Goal: Information Seeking & Learning: Learn about a topic

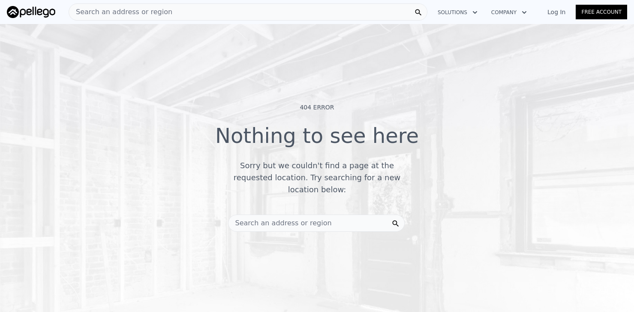
click at [326, 214] on div "Search an address or region" at bounding box center [316, 222] width 177 height 17
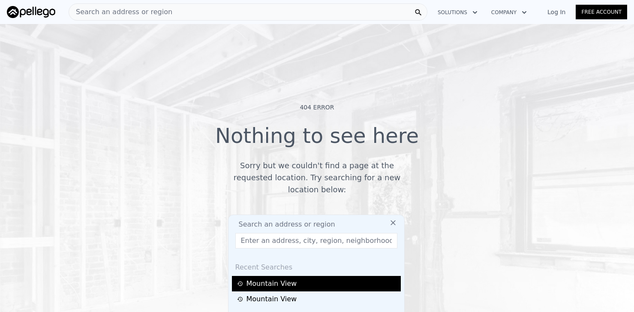
click at [278, 278] on div "Mountain View" at bounding box center [317, 283] width 161 height 10
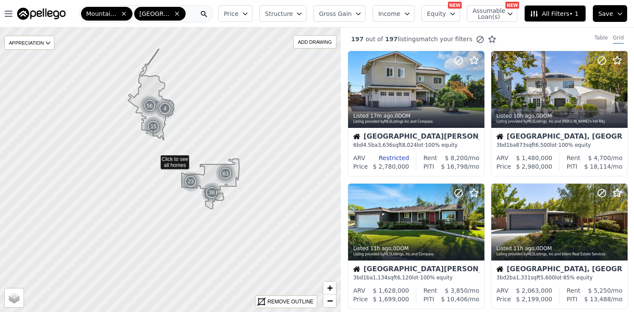
drag, startPoint x: 107, startPoint y: 124, endPoint x: 178, endPoint y: 180, distance: 90.9
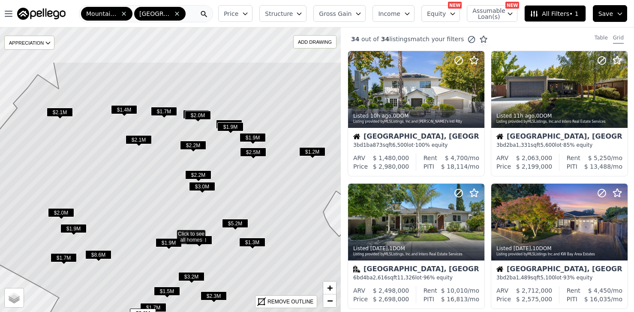
drag, startPoint x: 277, startPoint y: 121, endPoint x: 278, endPoint y: 185, distance: 63.4
click at [278, 185] on icon at bounding box center [171, 233] width 411 height 343
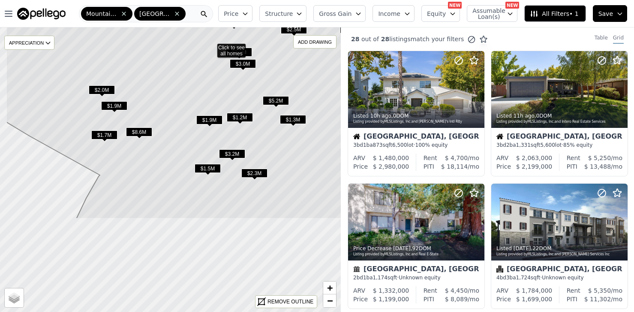
drag, startPoint x: 142, startPoint y: 211, endPoint x: 183, endPoint y: 88, distance: 129.2
click at [183, 88] on icon at bounding box center [211, 47] width 411 height 343
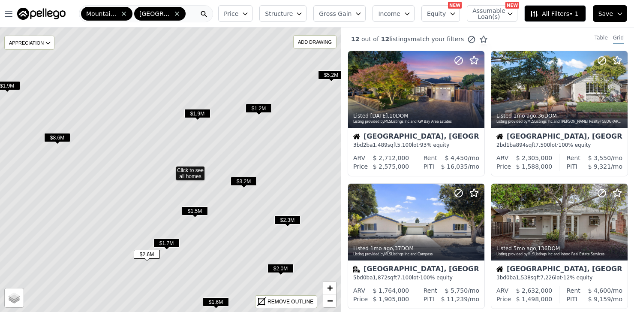
click at [200, 209] on span "$1.5M" at bounding box center [195, 210] width 26 height 9
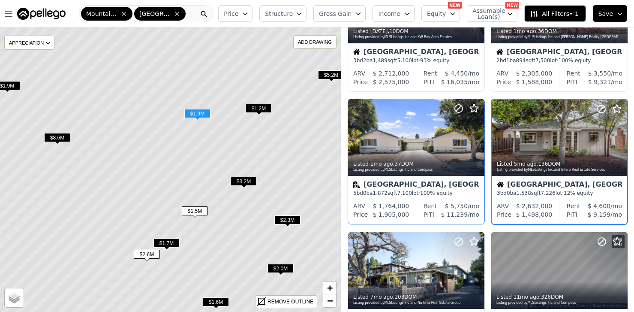
scroll to position [85, 0]
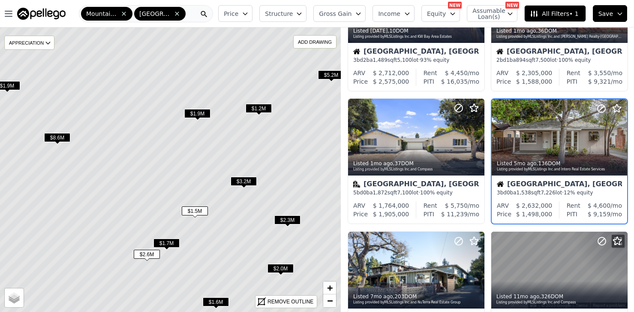
click at [200, 111] on span "$1.9M" at bounding box center [197, 113] width 26 height 9
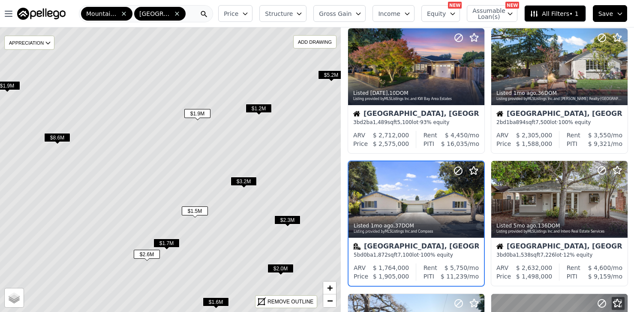
scroll to position [0, 0]
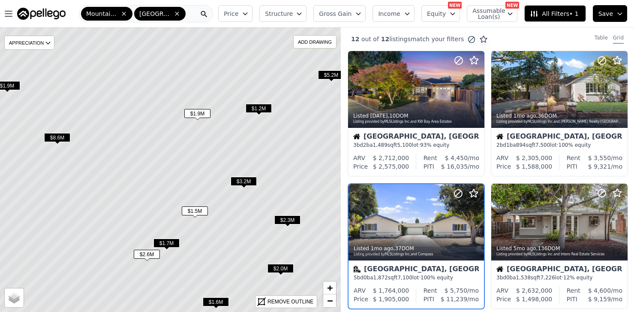
click at [165, 240] on span "$1.7M" at bounding box center [166, 242] width 26 height 9
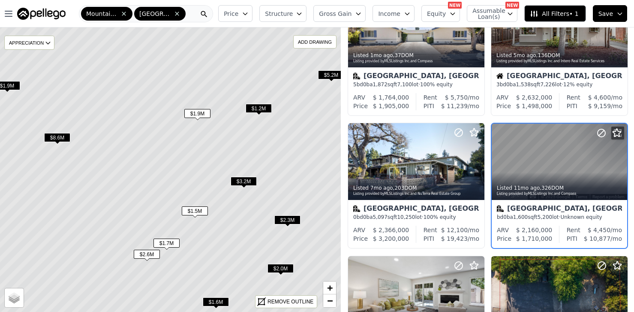
scroll to position [195, 0]
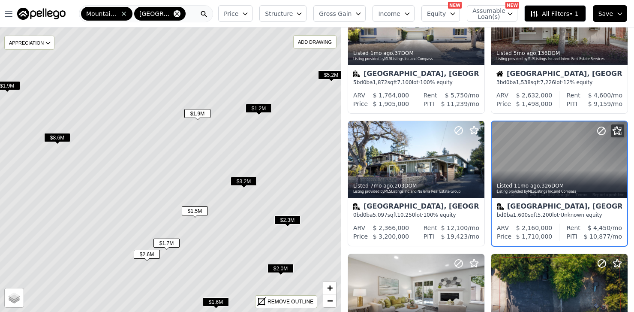
click at [177, 12] on icon at bounding box center [177, 13] width 7 height 7
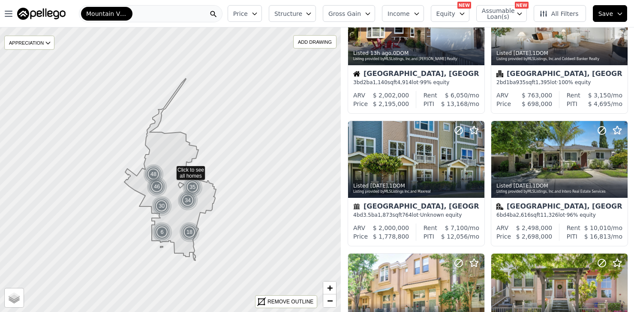
click at [142, 16] on div "Mountain View" at bounding box center [151, 13] width 144 height 17
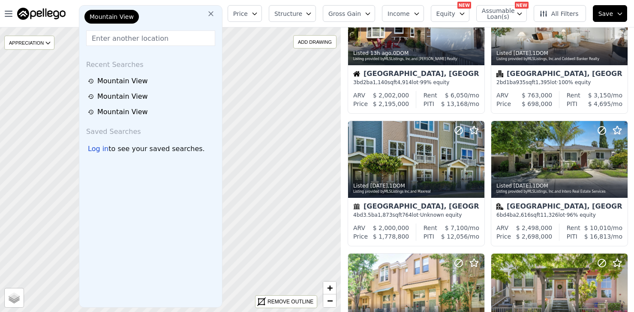
click at [150, 17] on div "Mountain View" at bounding box center [126, 18] width 86 height 17
click at [126, 38] on input "text" at bounding box center [150, 37] width 129 height 15
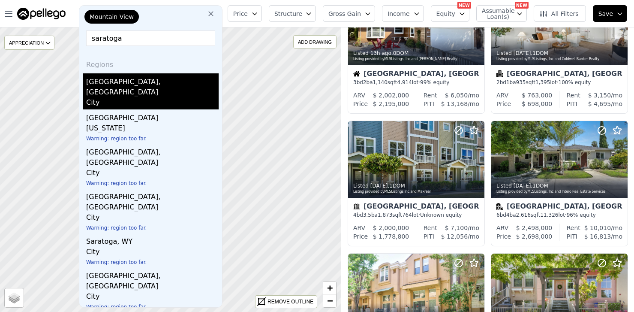
type input "saratoga"
click at [106, 80] on div "Saratoga, CA" at bounding box center [152, 85] width 132 height 24
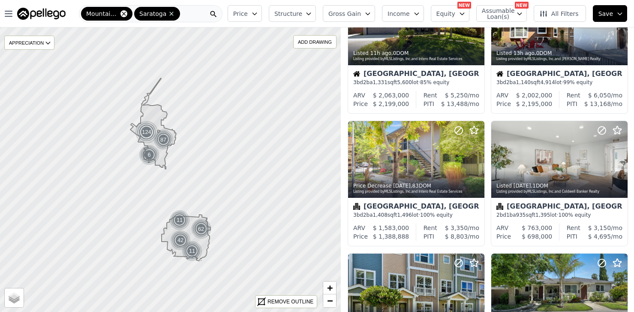
click at [122, 11] on icon at bounding box center [123, 13] width 7 height 7
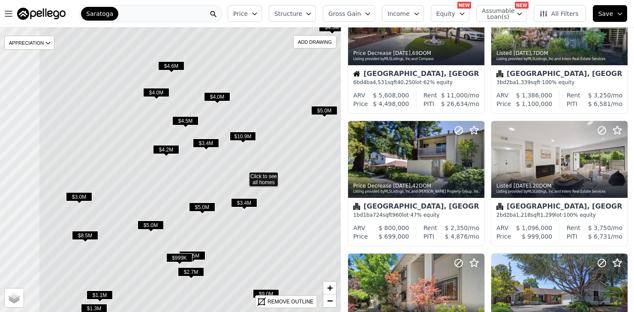
drag, startPoint x: 73, startPoint y: 165, endPoint x: 161, endPoint y: 173, distance: 88.3
click at [160, 173] on icon at bounding box center [244, 175] width 411 height 343
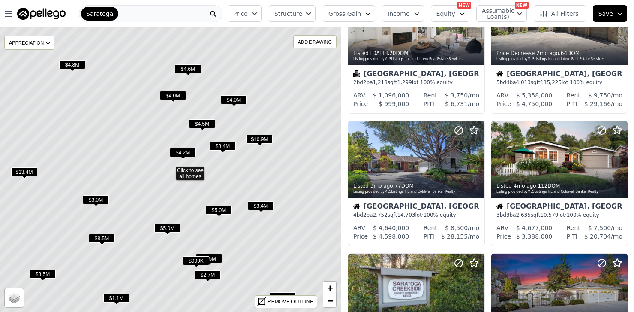
drag, startPoint x: 141, startPoint y: 132, endPoint x: 166, endPoint y: 149, distance: 30.9
click at [152, 139] on icon at bounding box center [170, 169] width 411 height 343
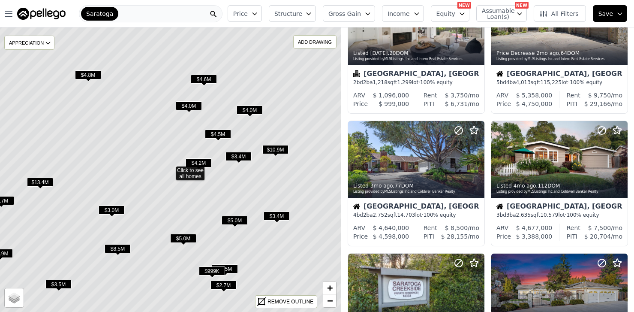
click at [114, 209] on span "$3.0M" at bounding box center [112, 209] width 26 height 9
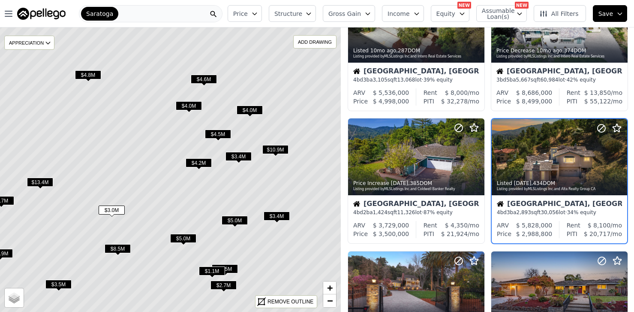
scroll to position [63, 0]
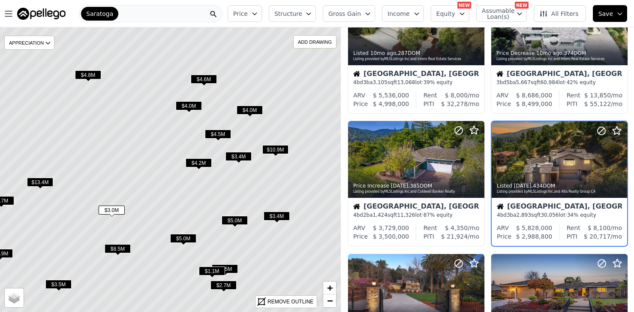
click at [276, 214] on span "$3.4M" at bounding box center [277, 215] width 26 height 9
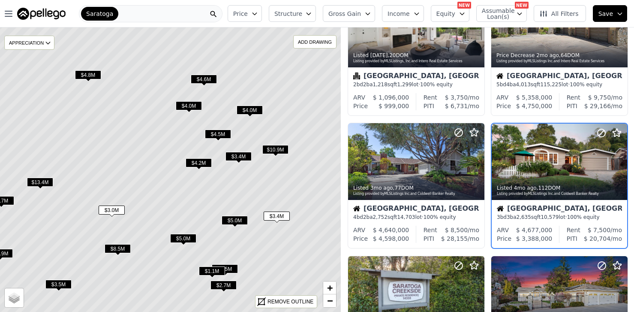
scroll to position [195, 0]
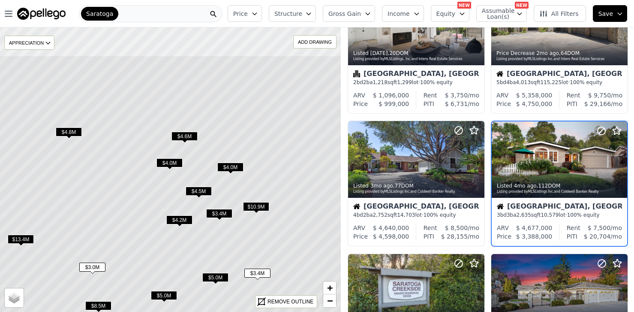
drag, startPoint x: 305, startPoint y: 121, endPoint x: 285, endPoint y: 180, distance: 62.6
click at [285, 180] on icon at bounding box center [151, 226] width 411 height 343
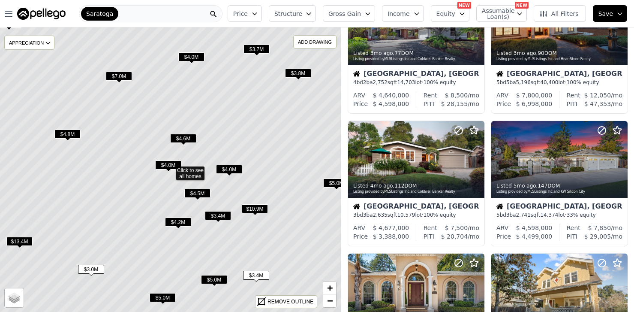
scroll to position [63, 0]
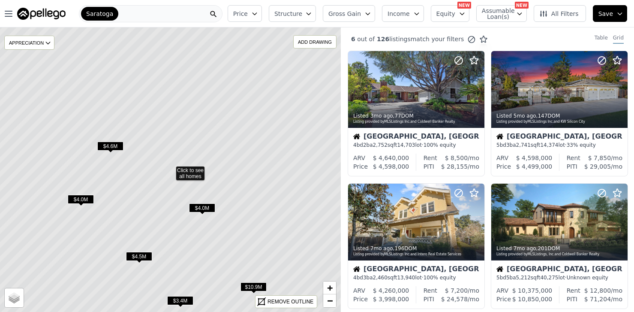
drag, startPoint x: 138, startPoint y: 107, endPoint x: 191, endPoint y: 122, distance: 54.3
click at [191, 122] on icon at bounding box center [170, 169] width 411 height 343
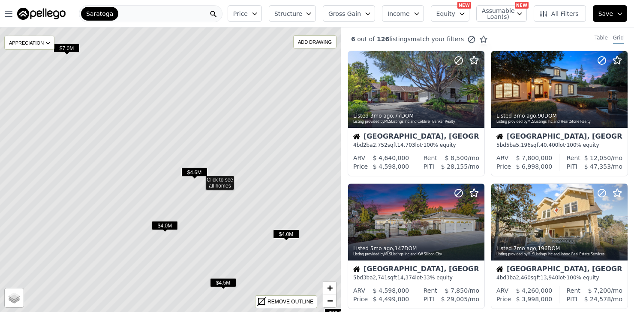
drag, startPoint x: 158, startPoint y: 91, endPoint x: 219, endPoint y: 120, distance: 68.1
click at [219, 120] on icon at bounding box center [199, 179] width 411 height 343
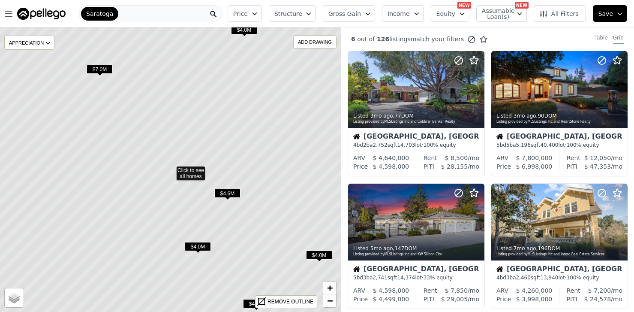
click at [100, 69] on span "$7.0M" at bounding box center [100, 69] width 26 height 9
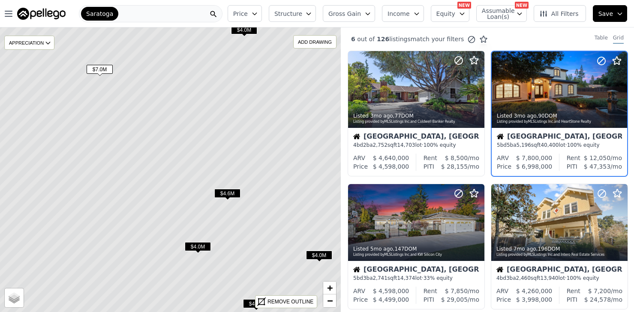
click at [465, 15] on icon "button" at bounding box center [462, 13] width 7 height 7
click at [509, 10] on span "Assumable Loan(s)" at bounding box center [495, 14] width 27 height 12
click at [559, 12] on span "All Filters" at bounding box center [558, 13] width 39 height 9
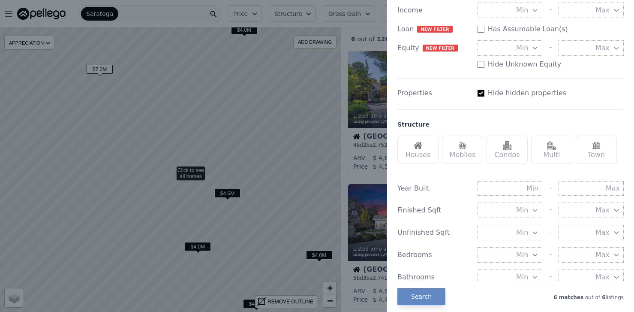
scroll to position [156, 0]
click at [480, 96] on input "Has Assumable Loan(s)" at bounding box center [481, 92] width 7 height 7
checkbox input "false"
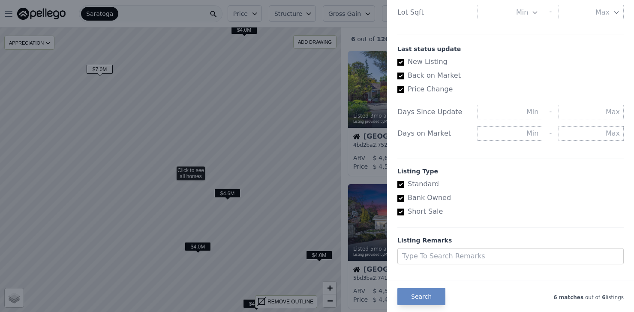
scroll to position [471, 0]
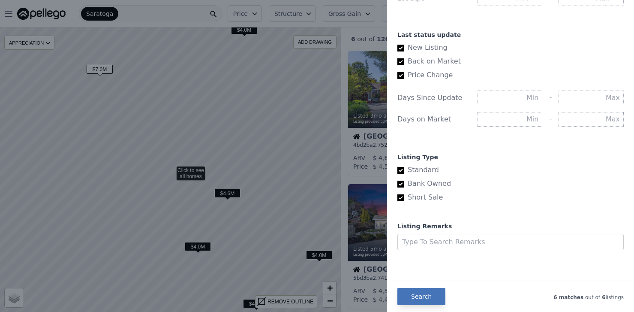
click at [421, 302] on button "Search" at bounding box center [421, 296] width 48 height 17
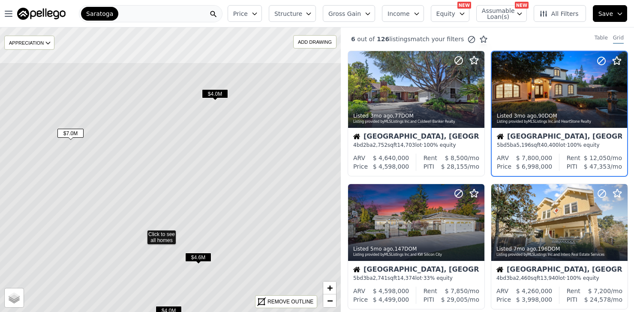
drag, startPoint x: 278, startPoint y: 136, endPoint x: 249, endPoint y: 200, distance: 70.2
click at [249, 200] on icon at bounding box center [141, 233] width 411 height 343
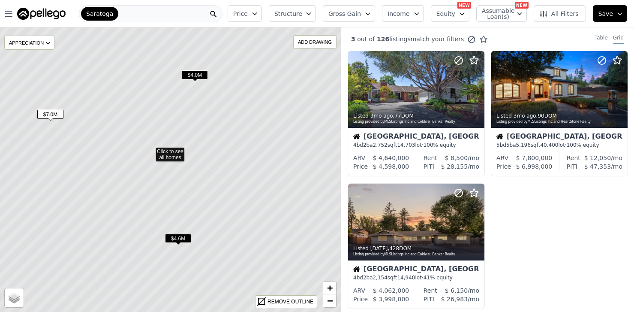
drag, startPoint x: 277, startPoint y: 185, endPoint x: 243, endPoint y: 151, distance: 47.9
click at [243, 151] on icon at bounding box center [150, 150] width 411 height 343
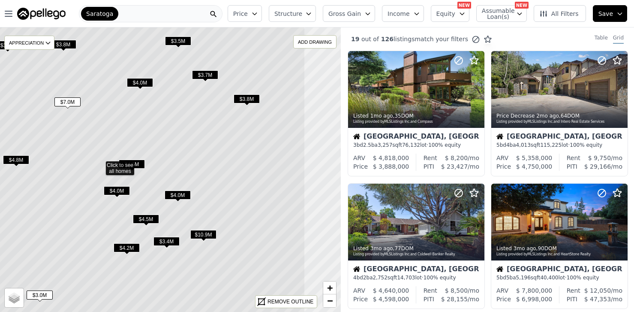
drag, startPoint x: 295, startPoint y: 121, endPoint x: 222, endPoint y: 116, distance: 73.5
click at [222, 116] on icon at bounding box center [100, 164] width 411 height 343
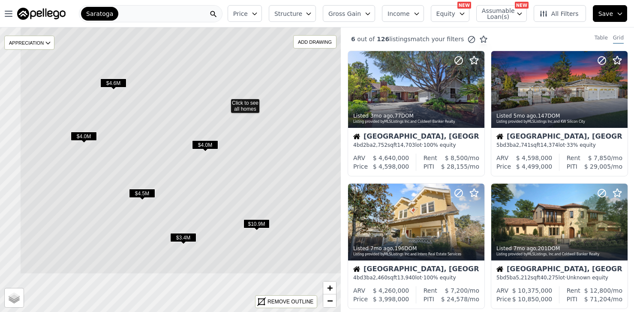
drag, startPoint x: 164, startPoint y: 261, endPoint x: 225, endPoint y: 185, distance: 96.9
click at [225, 185] on icon at bounding box center [225, 102] width 411 height 343
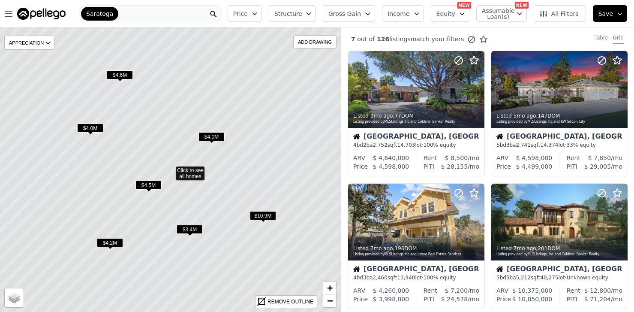
click at [191, 230] on span "$3.4M" at bounding box center [190, 229] width 26 height 9
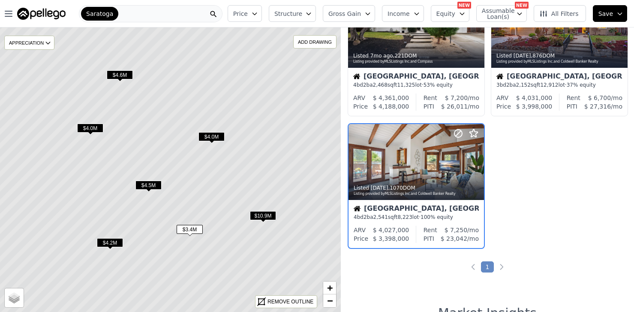
scroll to position [328, 0]
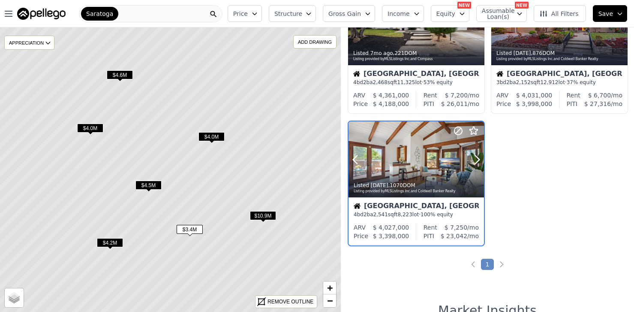
click at [418, 168] on div at bounding box center [416, 159] width 135 height 76
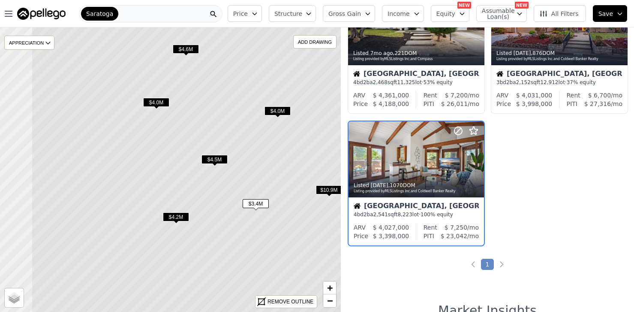
drag, startPoint x: 117, startPoint y: 186, endPoint x: 184, endPoint y: 160, distance: 71.4
click at [184, 160] on icon at bounding box center [236, 144] width 411 height 343
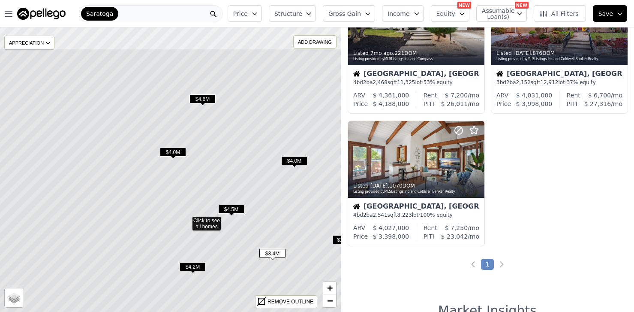
drag, startPoint x: 204, startPoint y: 82, endPoint x: 219, endPoint y: 132, distance: 52.6
click at [219, 132] on icon at bounding box center [186, 219] width 411 height 343
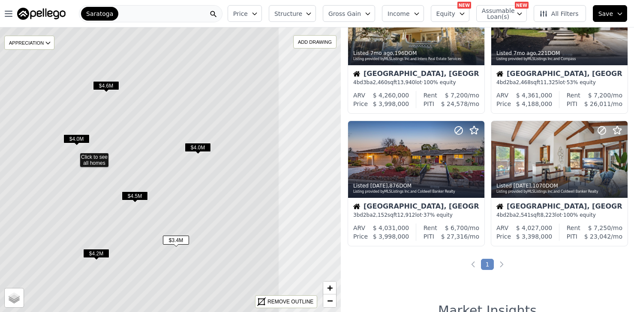
drag, startPoint x: 272, startPoint y: 185, endPoint x: 167, endPoint y: 170, distance: 105.7
click at [172, 171] on icon at bounding box center [74, 156] width 411 height 343
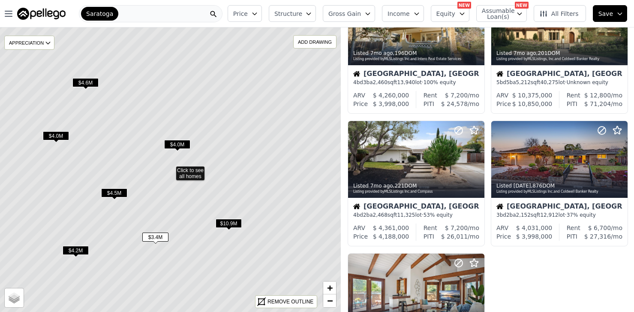
scroll to position [328, 0]
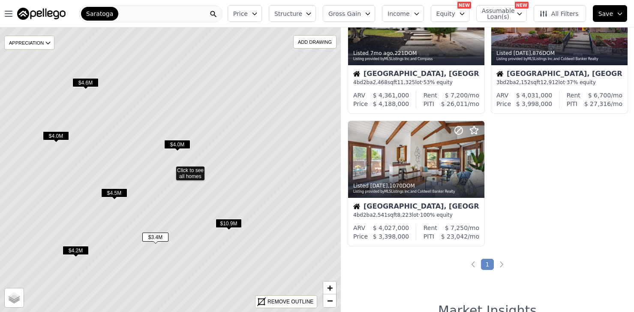
click at [158, 236] on span "$3.4M" at bounding box center [155, 236] width 26 height 9
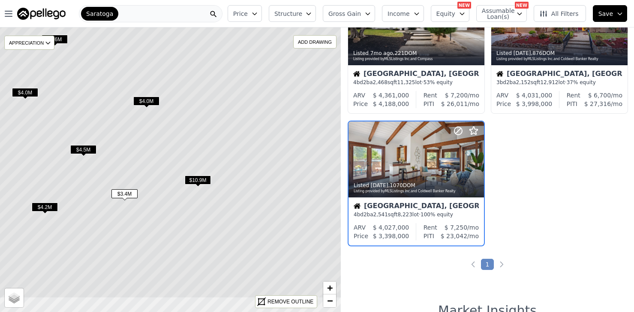
drag, startPoint x: 278, startPoint y: 247, endPoint x: 242, endPoint y: 198, distance: 60.8
click at [243, 198] on icon at bounding box center [139, 126] width 411 height 343
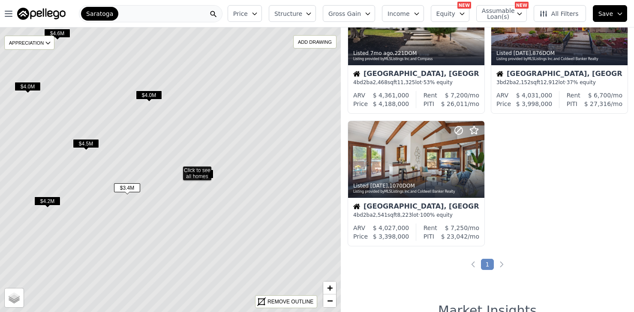
drag, startPoint x: 151, startPoint y: 170, endPoint x: 210, endPoint y: 165, distance: 58.9
click at [209, 165] on icon at bounding box center [177, 169] width 411 height 343
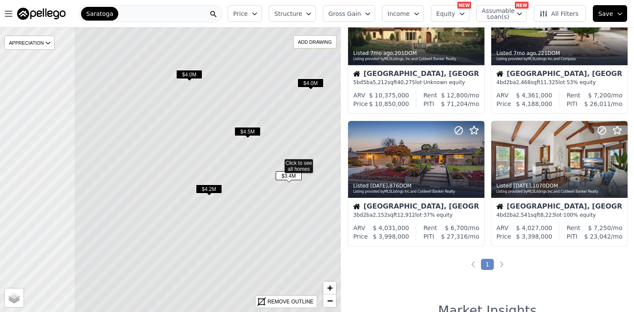
drag, startPoint x: 124, startPoint y: 225, endPoint x: 234, endPoint y: 217, distance: 110.0
click at [234, 217] on icon at bounding box center [279, 162] width 411 height 343
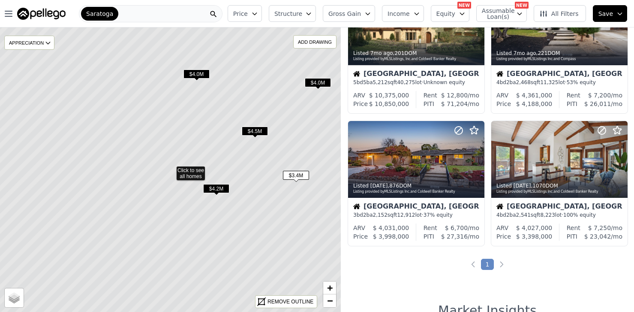
scroll to position [195, 0]
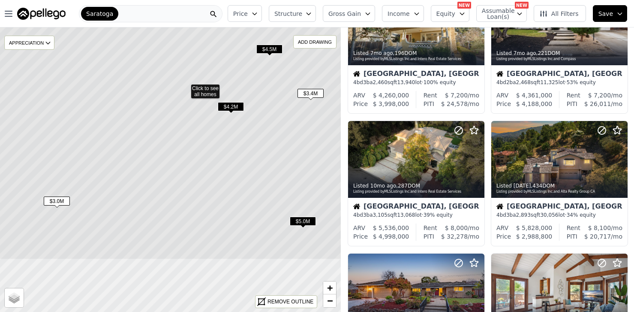
drag, startPoint x: 151, startPoint y: 216, endPoint x: 167, endPoint y: 132, distance: 85.9
click at [167, 132] on icon at bounding box center [185, 87] width 411 height 343
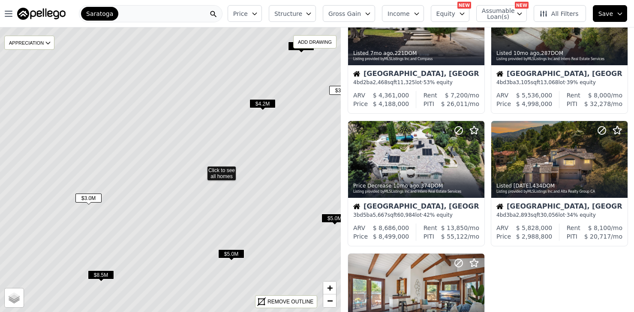
drag, startPoint x: 131, startPoint y: 154, endPoint x: 203, endPoint y: 168, distance: 73.5
click at [201, 167] on icon at bounding box center [201, 169] width 411 height 343
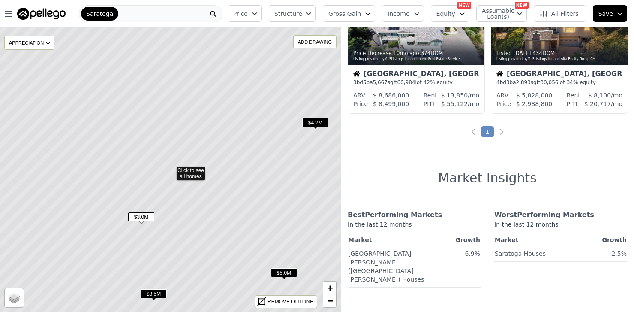
scroll to position [63, 0]
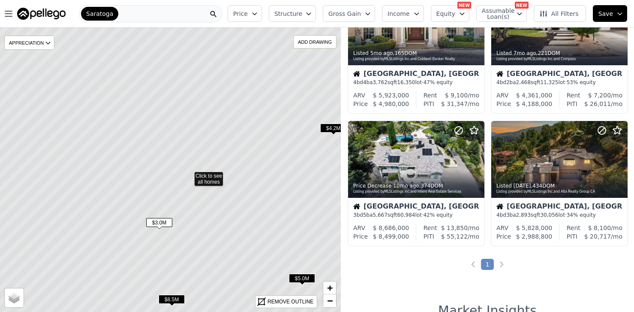
drag, startPoint x: 95, startPoint y: 105, endPoint x: 114, endPoint y: 111, distance: 19.7
click at [114, 111] on icon at bounding box center [188, 175] width 411 height 343
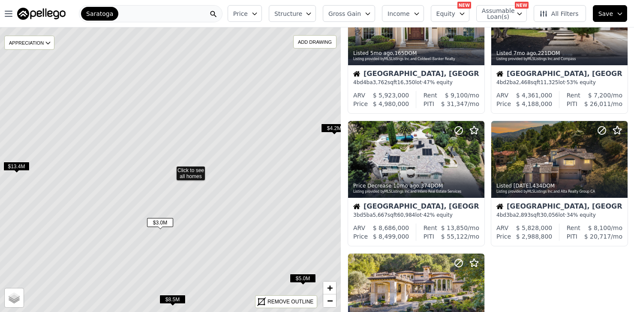
click at [161, 220] on span "$3.0M" at bounding box center [160, 222] width 26 height 9
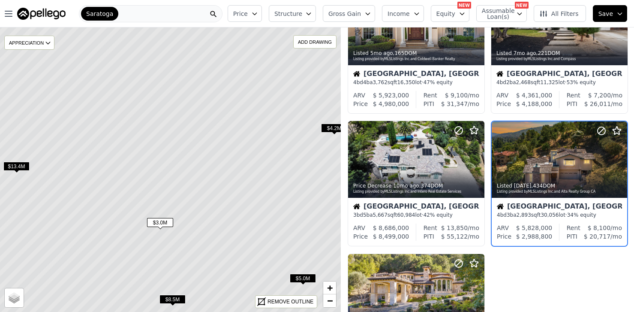
scroll to position [63, 0]
click at [546, 159] on div at bounding box center [559, 159] width 135 height 76
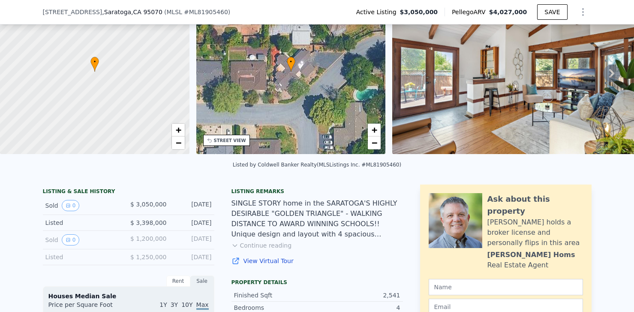
scroll to position [60, 0]
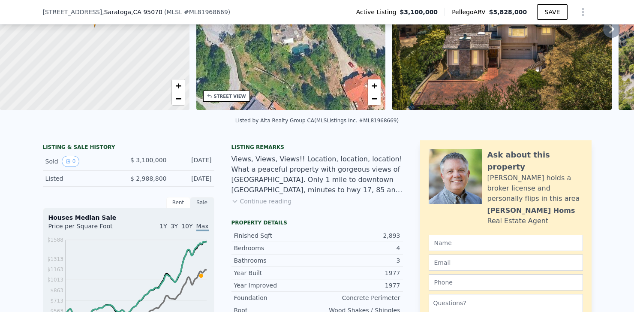
scroll to position [104, 0]
